Goal: Participate in discussion: Engage in conversation with other users on a specific topic

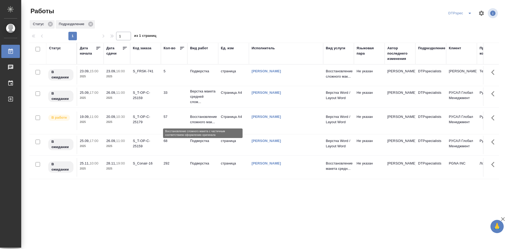
click at [202, 119] on p "Восстановление сложного мак..." at bounding box center [202, 119] width 25 height 11
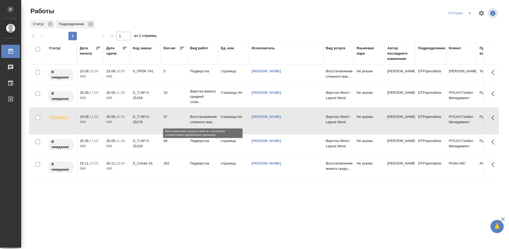
click at [202, 119] on p "Восстановление сложного мак..." at bounding box center [202, 119] width 25 height 11
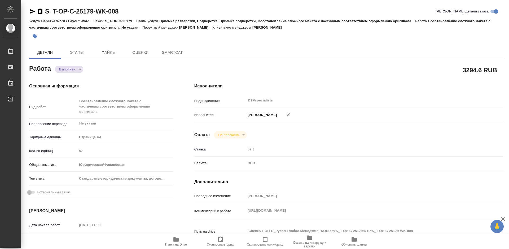
type textarea "x"
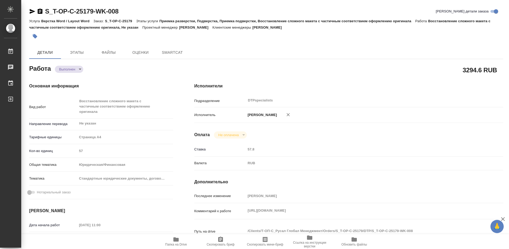
type textarea "x"
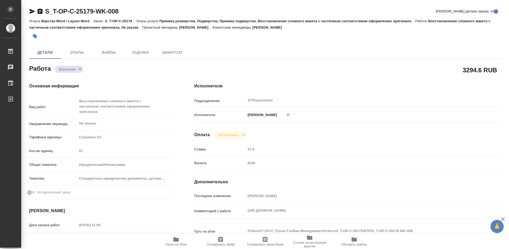
type textarea "x"
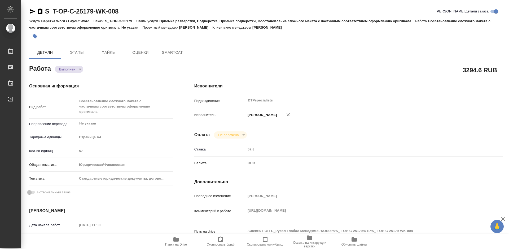
type textarea "x"
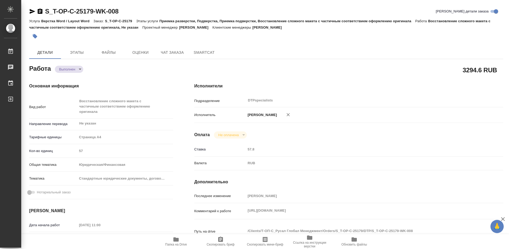
type textarea "x"
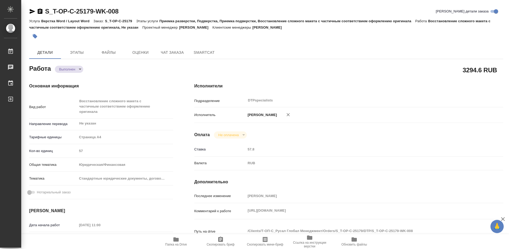
type textarea "x"
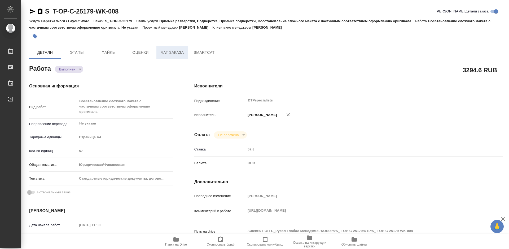
click at [176, 50] on span "Чат заказа" at bounding box center [172, 52] width 25 height 7
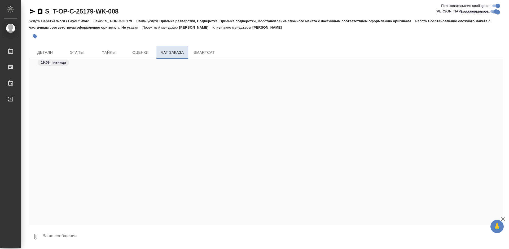
scroll to position [1700, 0]
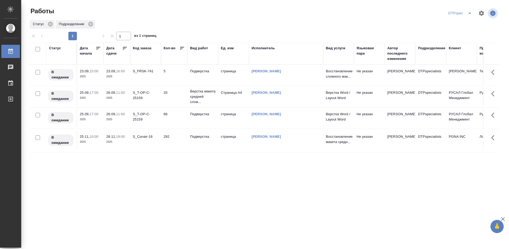
click at [124, 47] on icon at bounding box center [124, 48] width 5 height 5
